Goal: Navigation & Orientation: Find specific page/section

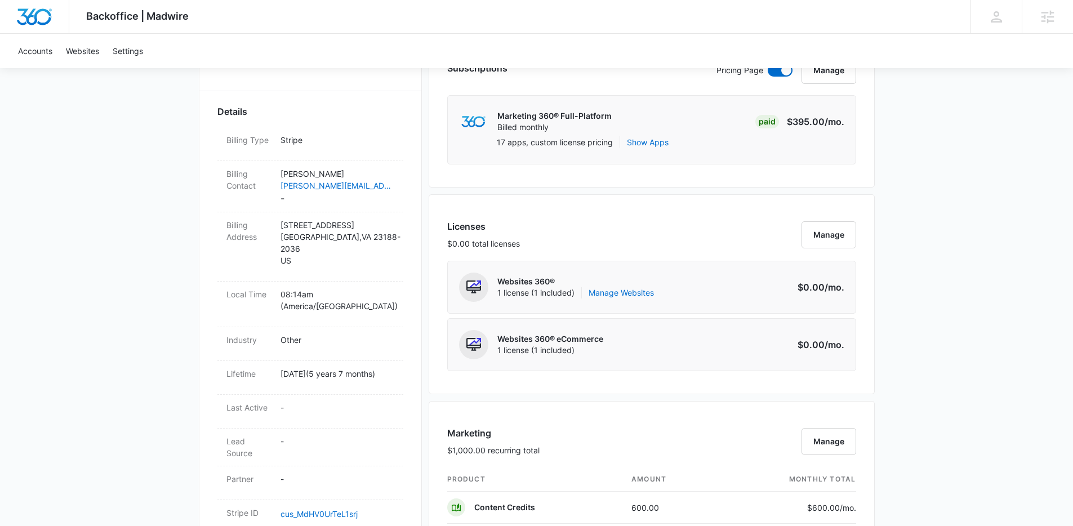
scroll to position [198, 0]
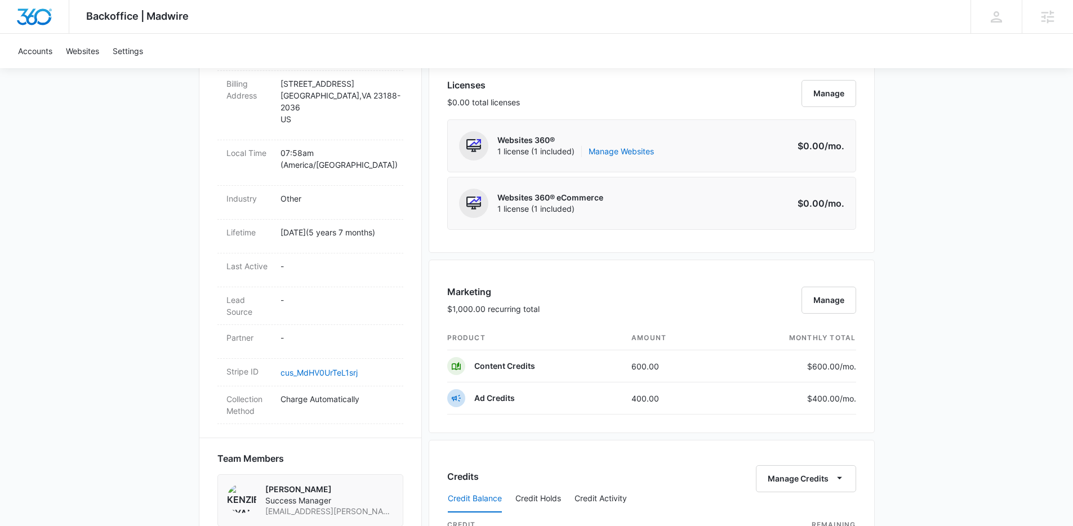
drag, startPoint x: 0, startPoint y: 0, endPoint x: 172, endPoint y: 154, distance: 230.6
click at [172, 154] on div "Backoffice | Madwire Apps Settings Kenzie Ryan kenzie.ryan@madwire.com My Profi…" at bounding box center [536, 312] width 1073 height 1551
